Goal: Information Seeking & Learning: Learn about a topic

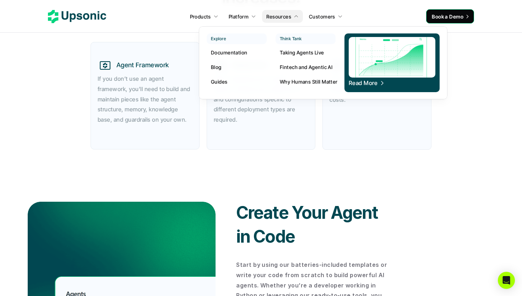
scroll to position [393, 0]
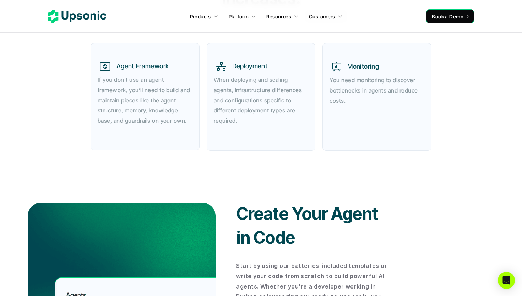
click at [415, 88] on strong "You need monitoring to discover bottlenecks in agents and reduce costs." at bounding box center [375, 90] width 90 height 28
click at [83, 12] on icon at bounding box center [77, 16] width 58 height 13
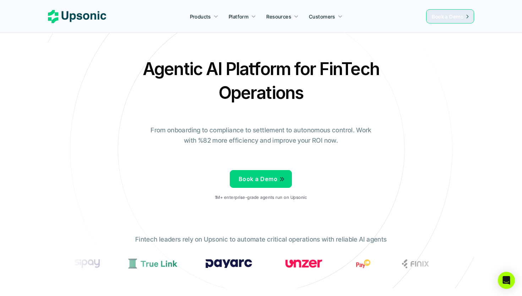
click at [291, 127] on p "From onboarding to compliance to settlement to autonomous control. Work with %8…" at bounding box center [261, 135] width 231 height 21
click at [291, 128] on p "From onboarding to compliance to settlement to autonomous control. Work with %8…" at bounding box center [261, 135] width 231 height 21
click at [321, 128] on p "From onboarding to compliance to settlement to autonomous control. Work with %8…" at bounding box center [261, 135] width 231 height 21
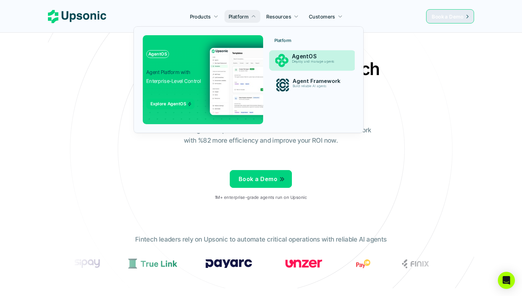
click at [298, 56] on p "AgentOS" at bounding box center [319, 56] width 54 height 6
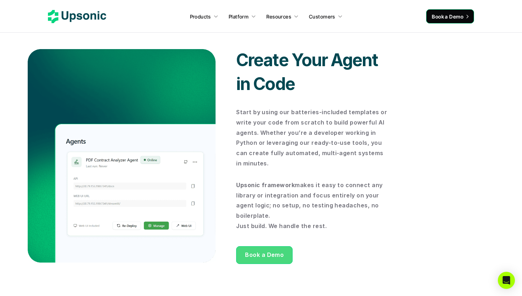
scroll to position [578, 0]
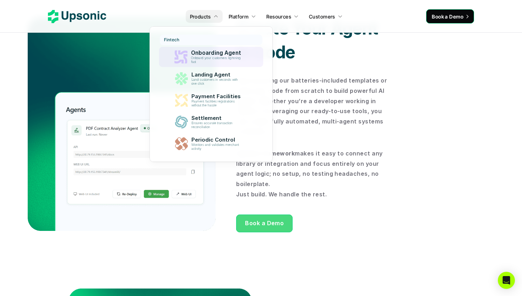
click at [207, 58] on p "Onboard your customers lightning fast" at bounding box center [217, 60] width 53 height 8
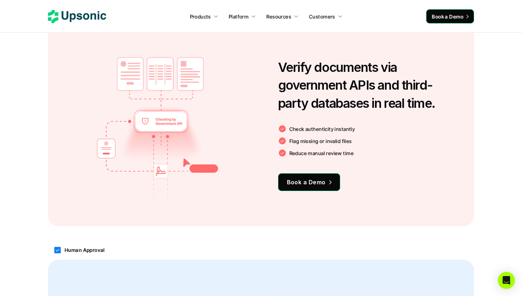
scroll to position [697, 0]
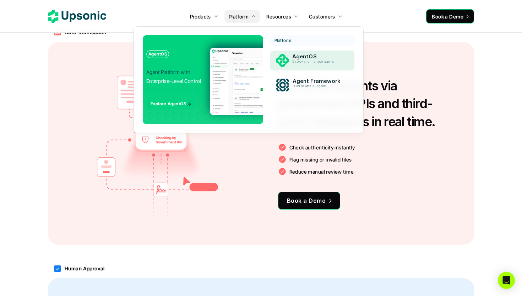
click at [295, 58] on p "AgentOS" at bounding box center [319, 56] width 53 height 6
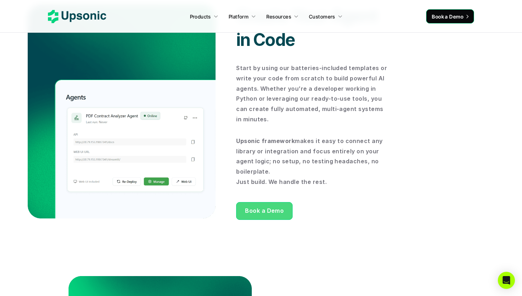
scroll to position [590, 0]
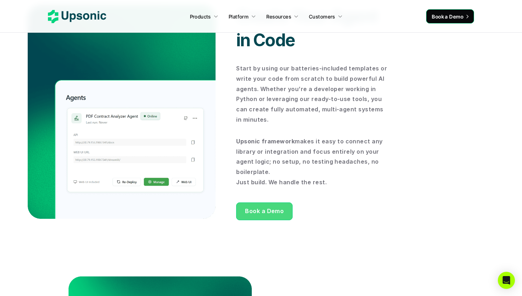
click at [297, 88] on p "Start by using our batteries-included templates or write your code from scratch…" at bounding box center [313, 93] width 154 height 61
click at [294, 101] on p "Start by using our batteries-included templates or write your code from scratch…" at bounding box center [313, 93] width 154 height 61
drag, startPoint x: 258, startPoint y: 86, endPoint x: 282, endPoint y: 124, distance: 44.6
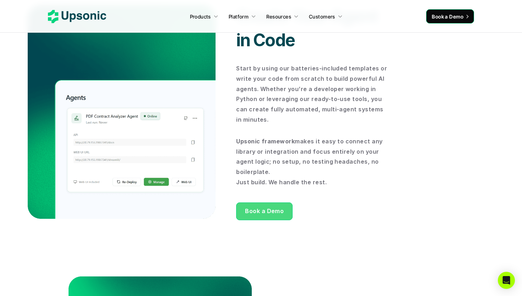
click at [282, 124] on p "Start by using our batteries-included templates or write your code from scratch…" at bounding box center [313, 93] width 154 height 61
click at [286, 107] on p "Start by using our batteries-included templates or write your code from scratch…" at bounding box center [313, 93] width 154 height 61
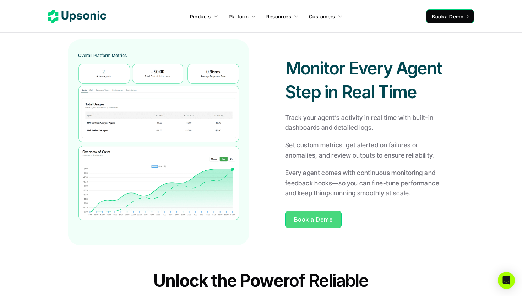
scroll to position [1078, 0]
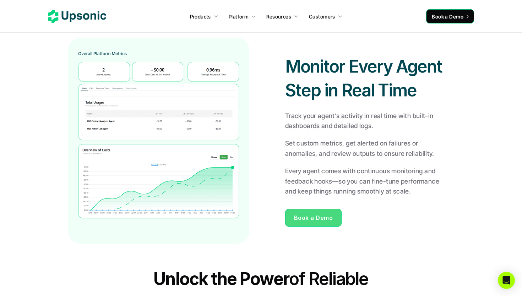
click at [58, 140] on div "Monitor Every Agent Step in Real Time Track your agent’s activity in real time …" at bounding box center [261, 141] width 494 height 234
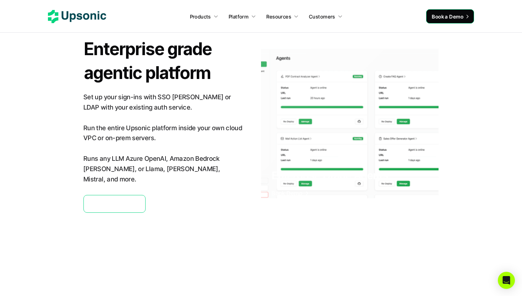
scroll to position [1665, 0]
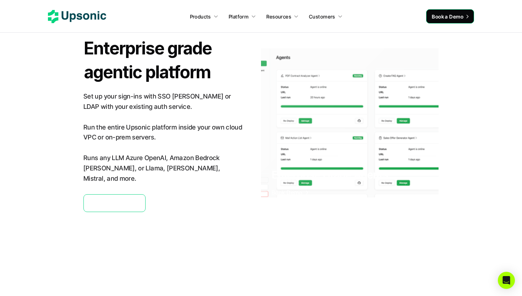
drag, startPoint x: 125, startPoint y: 69, endPoint x: 161, endPoint y: 69, distance: 36.3
click at [161, 69] on strong "Enterprise grade agentic platform" at bounding box center [149, 60] width 131 height 45
click at [136, 77] on strong "Enterprise grade agentic platform" at bounding box center [149, 60] width 131 height 45
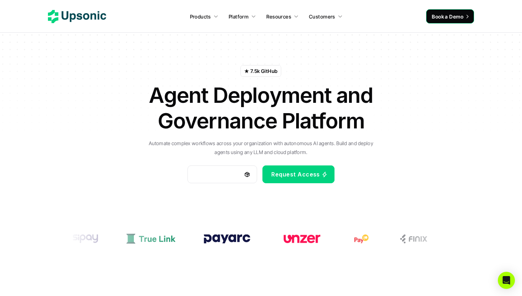
scroll to position [0, 0]
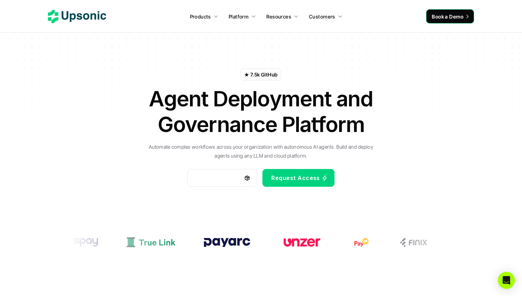
click at [214, 98] on h1 "Agent Deployment and Governance Platform" at bounding box center [261, 111] width 249 height 51
click at [243, 98] on h1 "Agent Deployment and Governance Platform" at bounding box center [261, 111] width 249 height 51
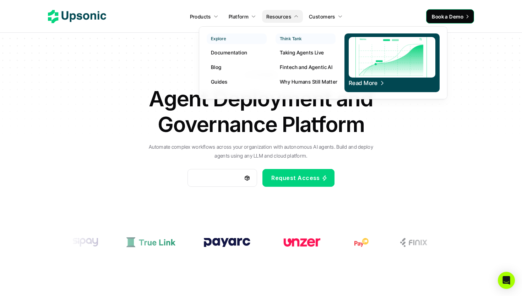
click at [239, 52] on p "Documentation" at bounding box center [229, 52] width 36 height 7
click at [218, 67] on p "Blog" at bounding box center [216, 66] width 11 height 7
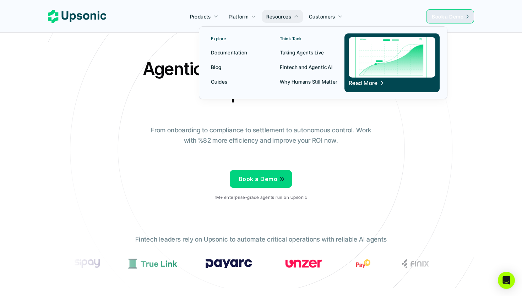
click at [217, 68] on p "Blog" at bounding box center [216, 66] width 11 height 7
click at [219, 67] on p "Blog" at bounding box center [216, 66] width 11 height 7
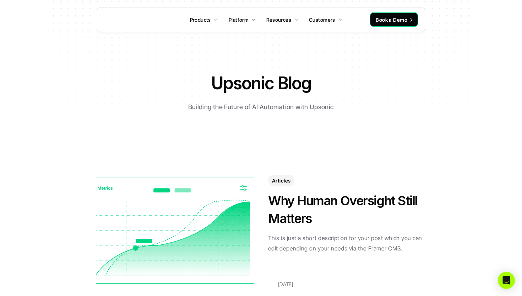
click at [276, 70] on div at bounding box center [261, 70] width 427 height 141
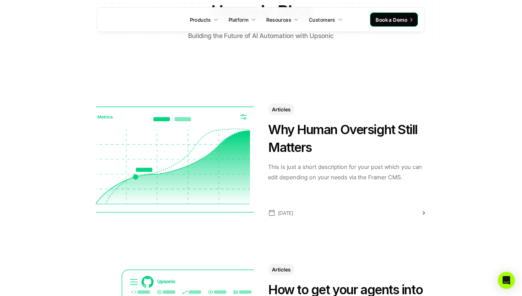
scroll to position [91, 0]
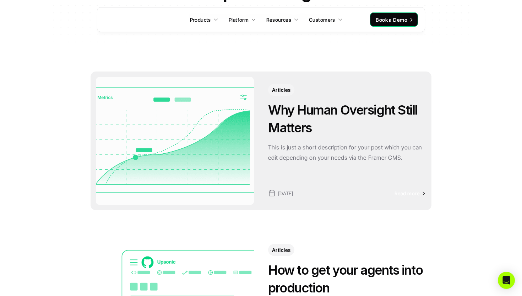
click at [172, 144] on img at bounding box center [175, 141] width 158 height 128
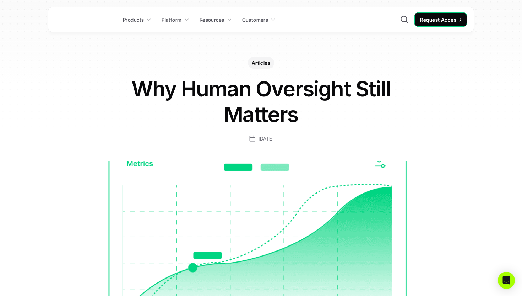
click at [288, 61] on div "Articles Why Human Oversight Still Matters [DATE]" at bounding box center [261, 100] width 412 height 86
click at [286, 88] on h1 "Why Human Oversight Still Matters" at bounding box center [261, 101] width 284 height 51
click at [315, 95] on h1 "Why Human Oversight Still Matters" at bounding box center [261, 101] width 284 height 51
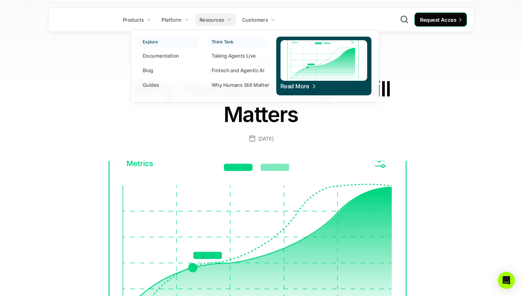
click at [147, 71] on p "Blog" at bounding box center [148, 69] width 11 height 7
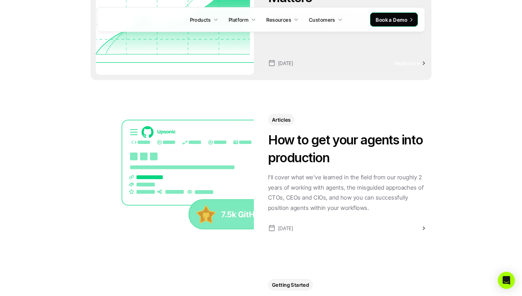
scroll to position [243, 0]
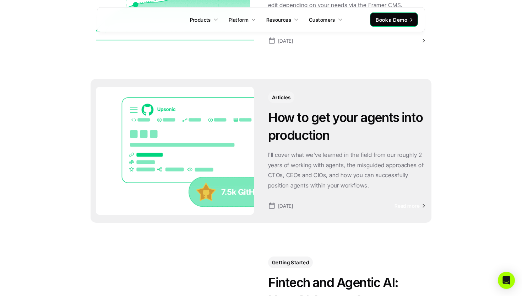
click at [292, 122] on h3 "How to get your agents into production" at bounding box center [347, 126] width 158 height 36
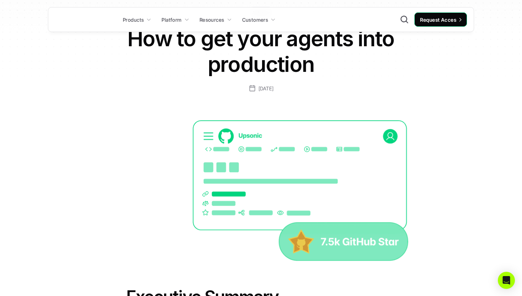
scroll to position [51, 0]
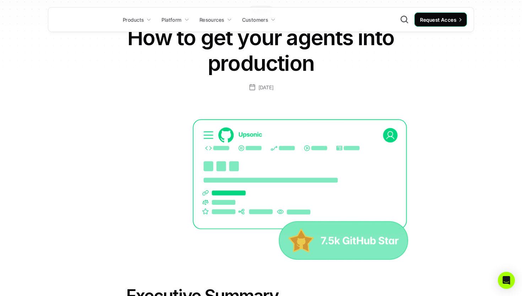
click at [275, 50] on h1 "How to get your agents into production" at bounding box center [261, 50] width 284 height 51
click at [321, 38] on h1 "How to get your agents into production" at bounding box center [261, 50] width 284 height 51
click at [360, 40] on h1 "How to get your agents into production" at bounding box center [261, 50] width 284 height 51
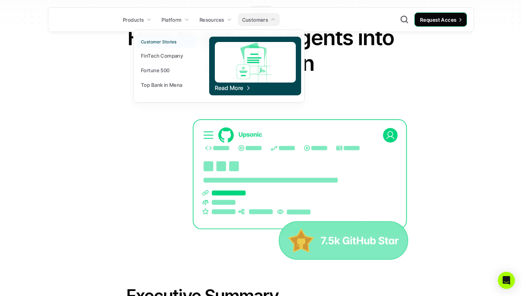
click at [159, 84] on p "Top Bank in Mena" at bounding box center [162, 84] width 42 height 7
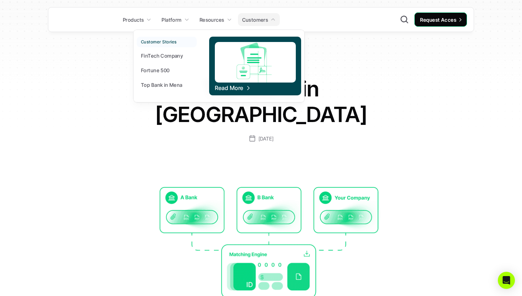
click at [166, 55] on p "FinTech Company" at bounding box center [162, 55] width 42 height 7
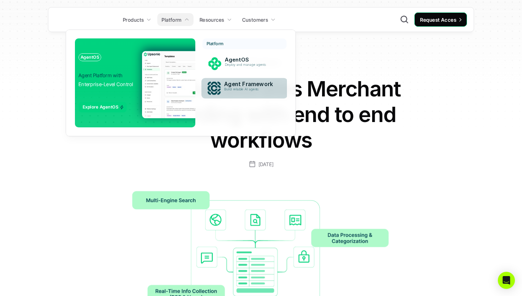
click at [231, 87] on p "Agent Framework" at bounding box center [251, 84] width 54 height 6
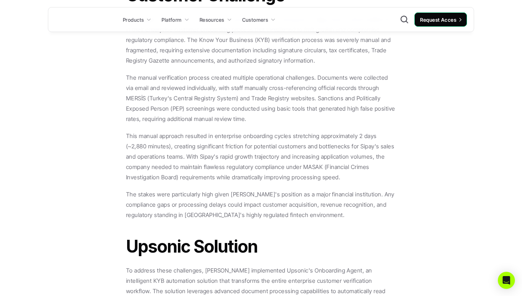
scroll to position [580, 0]
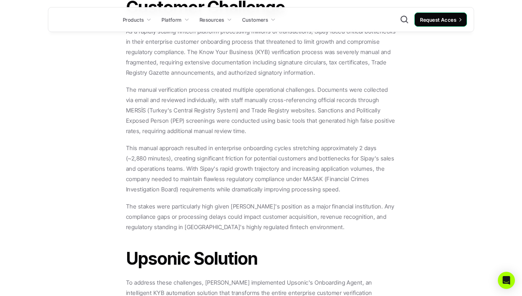
click at [276, 83] on div "About the Customer Sipay is a Central Bank of Turkey (TCMB) licensed payment an…" at bounding box center [261, 263] width 270 height 964
click at [284, 68] on p "As a rapidly scaling fintech platform processing millions of transactions, Sipa…" at bounding box center [261, 51] width 270 height 51
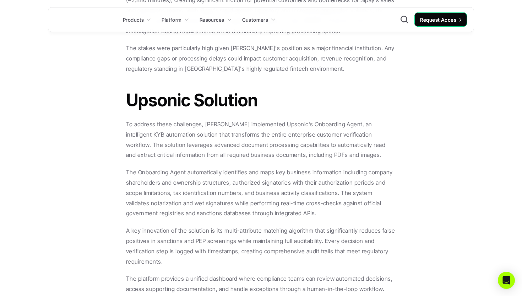
scroll to position [753, 0]
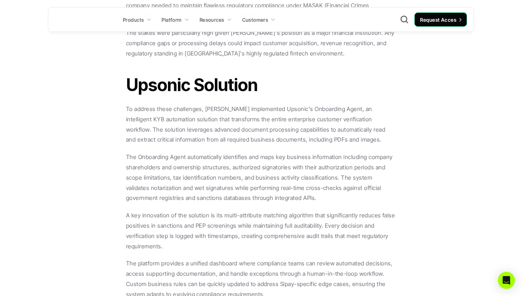
click at [197, 57] on p "The stakes were particularly high given [PERSON_NAME]'s position as a major fin…" at bounding box center [261, 43] width 270 height 31
click at [266, 41] on p "The stakes were particularly high given [PERSON_NAME]'s position as a major fin…" at bounding box center [261, 43] width 270 height 31
click at [266, 54] on p "The stakes were particularly high given [PERSON_NAME]'s position as a major fin…" at bounding box center [261, 43] width 270 height 31
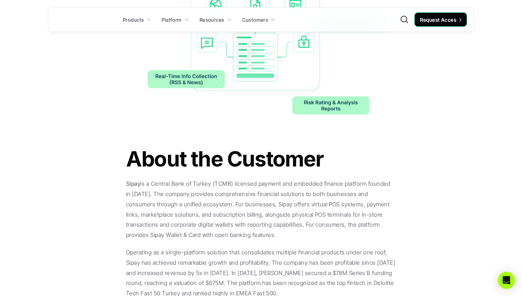
scroll to position [0, 0]
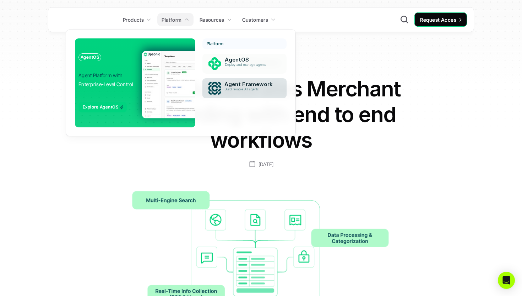
click at [236, 86] on p "Agent Framework" at bounding box center [251, 84] width 53 height 6
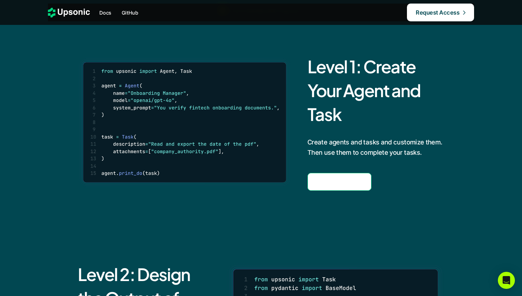
scroll to position [472, 0]
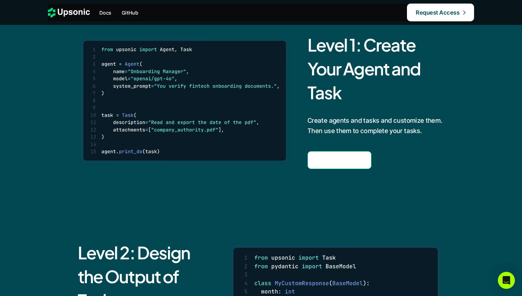
click at [368, 127] on p "Create agents and tasks and customize them. Then use them to complete your task…" at bounding box center [376, 126] width 137 height 21
click at [383, 129] on p "Create agents and tasks and customize them. Then use them to complete your task…" at bounding box center [376, 126] width 137 height 21
click at [379, 129] on p "Create agents and tasks and customize them. Then use them to complete your task…" at bounding box center [376, 126] width 137 height 21
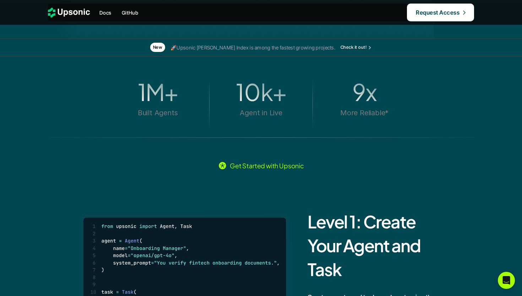
scroll to position [0, 0]
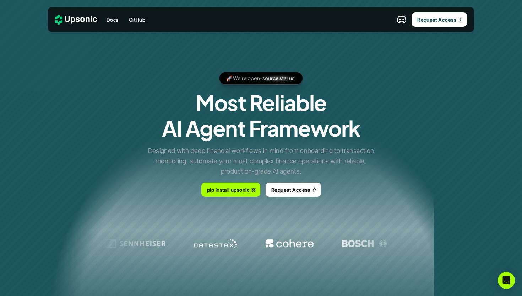
click at [376, 70] on div "🚀 We're open-source star us! 🚀 We're open-source star us! 🚀 We're open-source s…" at bounding box center [261, 134] width 427 height 149
click at [284, 113] on h1 "Most Reliable AI Agent Framework" at bounding box center [261, 115] width 199 height 51
click at [287, 110] on h1 "Most Reliable AI Agent Framework" at bounding box center [261, 115] width 199 height 51
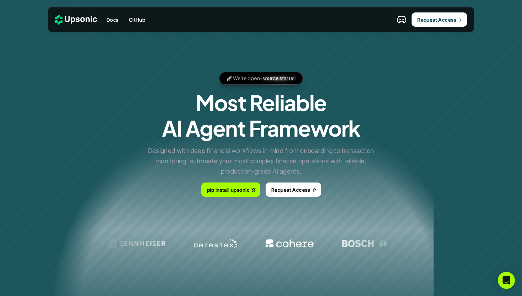
click at [323, 128] on h1 "Most Reliable AI Agent Framework" at bounding box center [261, 115] width 199 height 51
